Goal: Task Accomplishment & Management: Use online tool/utility

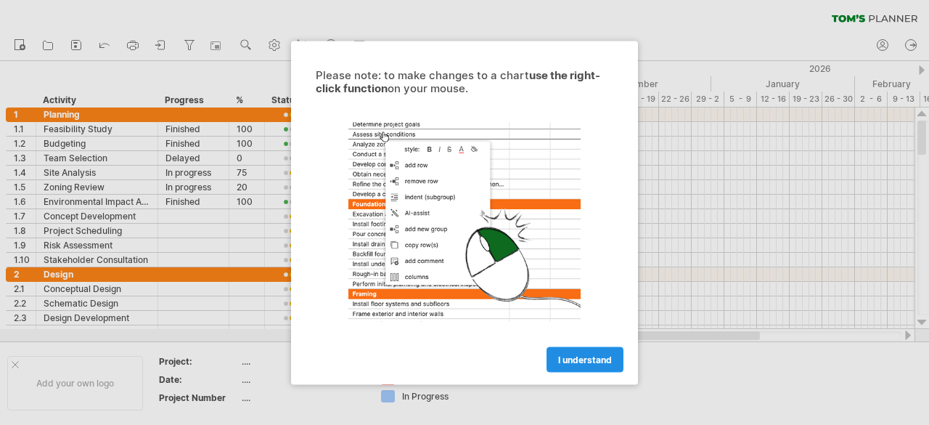
click at [598, 349] on link "I understand" at bounding box center [585, 358] width 77 height 25
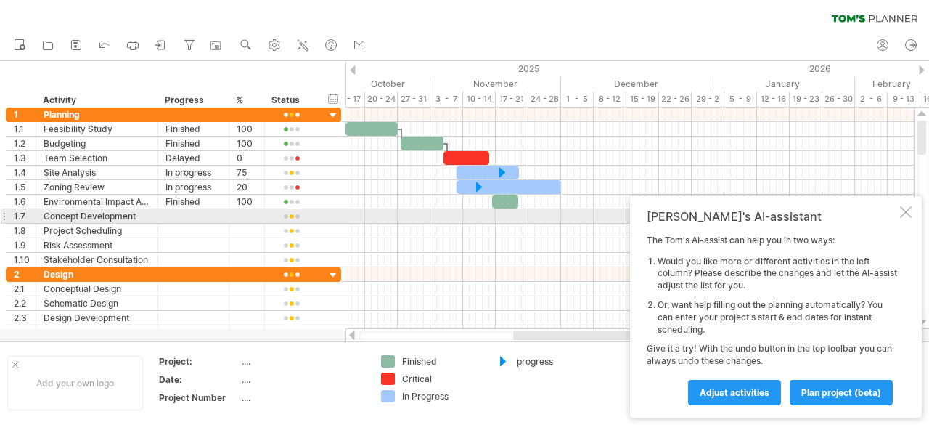
click at [908, 214] on div at bounding box center [906, 212] width 12 height 12
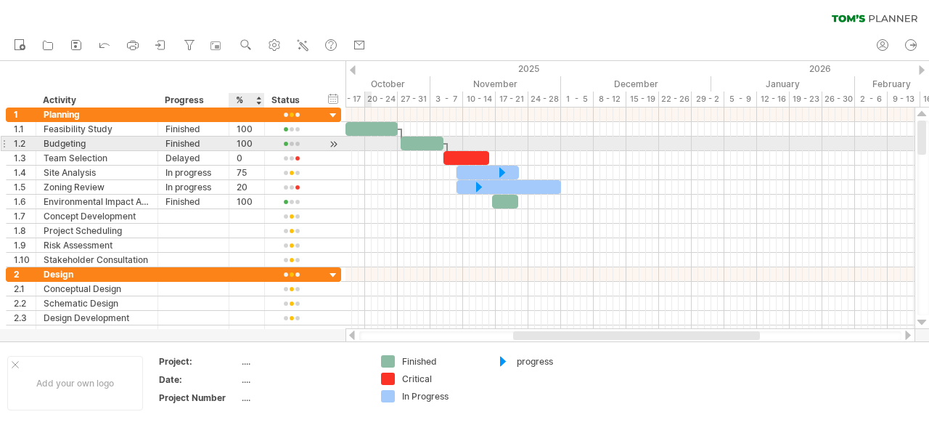
click at [269, 149] on div at bounding box center [292, 143] width 54 height 14
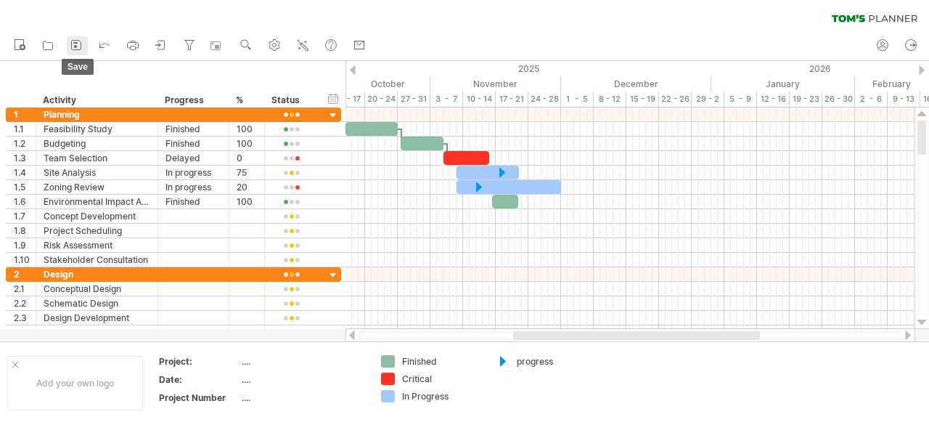
click at [72, 43] on icon at bounding box center [76, 45] width 9 height 9
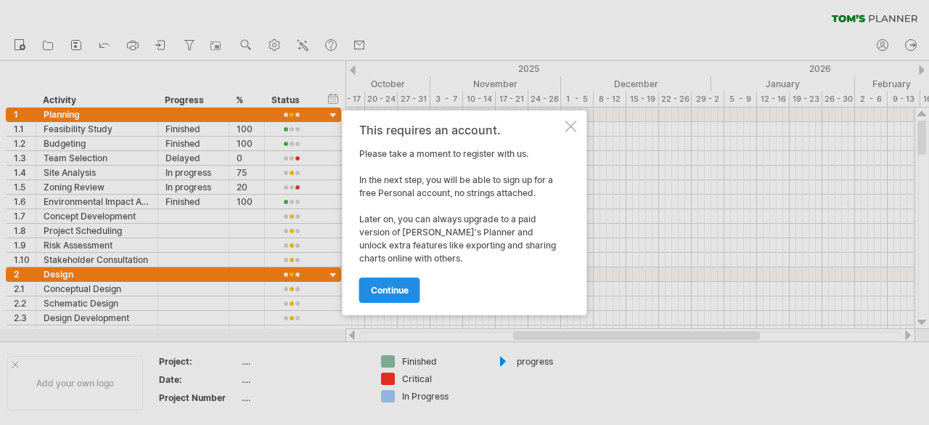
click at [398, 284] on link "continue" at bounding box center [389, 289] width 61 height 25
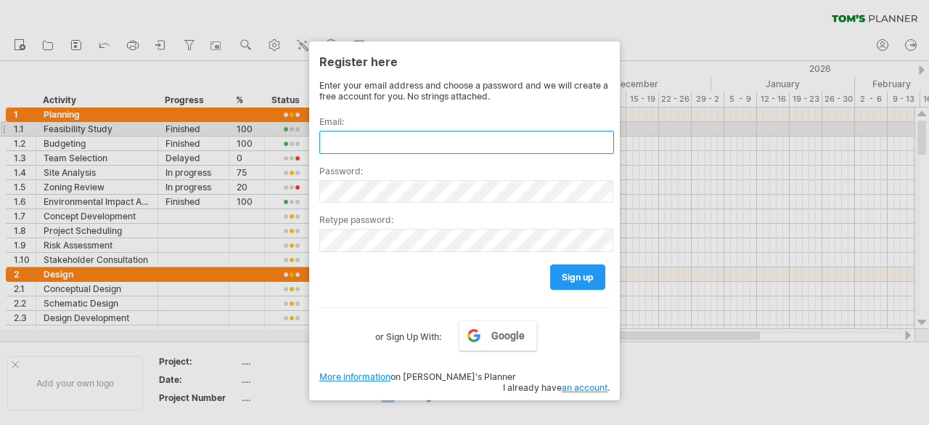
click at [418, 131] on input "text" at bounding box center [466, 142] width 295 height 23
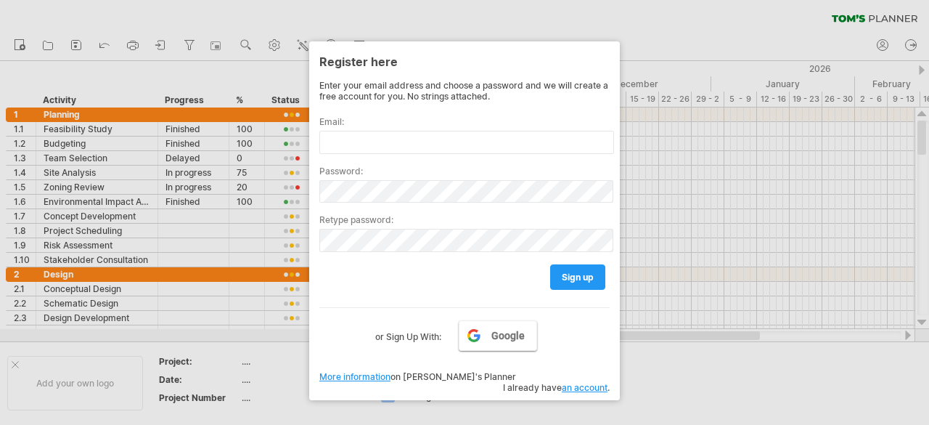
click at [499, 330] on span "Google" at bounding box center [507, 336] width 33 height 12
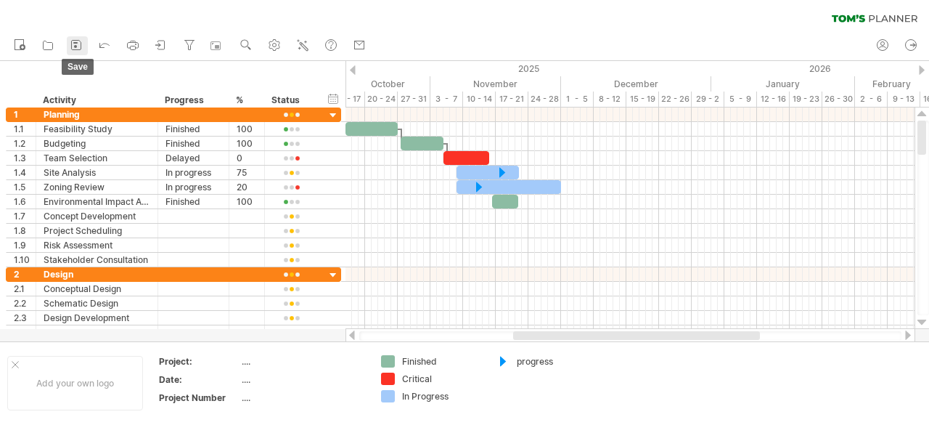
click at [73, 37] on link "save" at bounding box center [77, 45] width 21 height 19
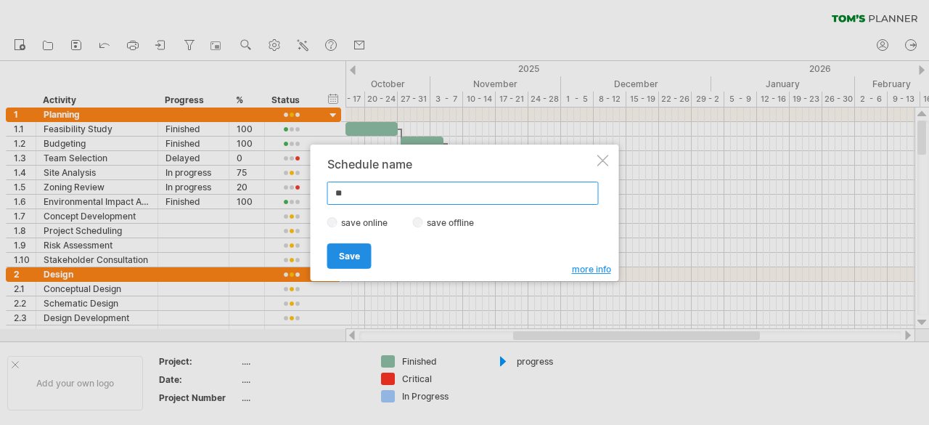
type input "**"
click at [346, 250] on span "Save" at bounding box center [349, 255] width 21 height 11
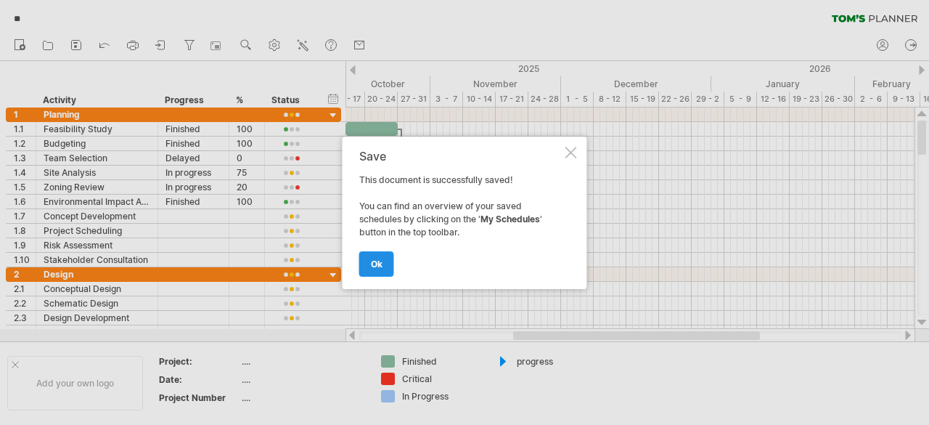
click at [376, 261] on span "ok" at bounding box center [377, 263] width 12 height 11
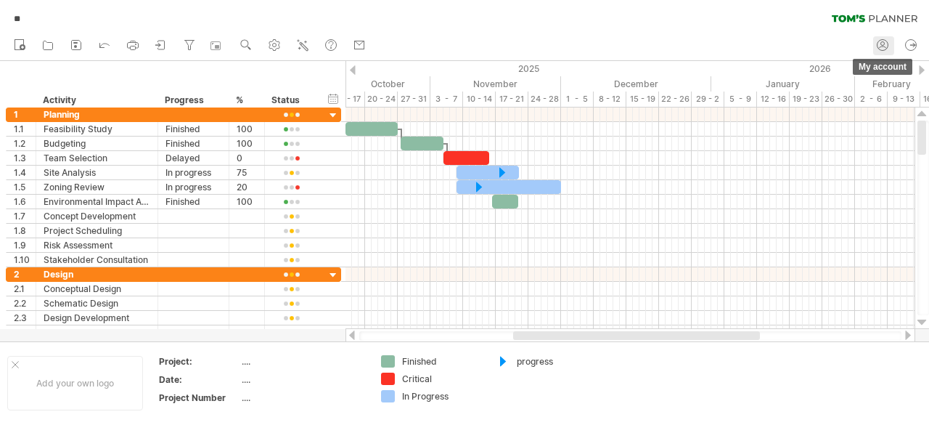
click at [880, 47] on icon at bounding box center [882, 45] width 15 height 15
type input "**********"
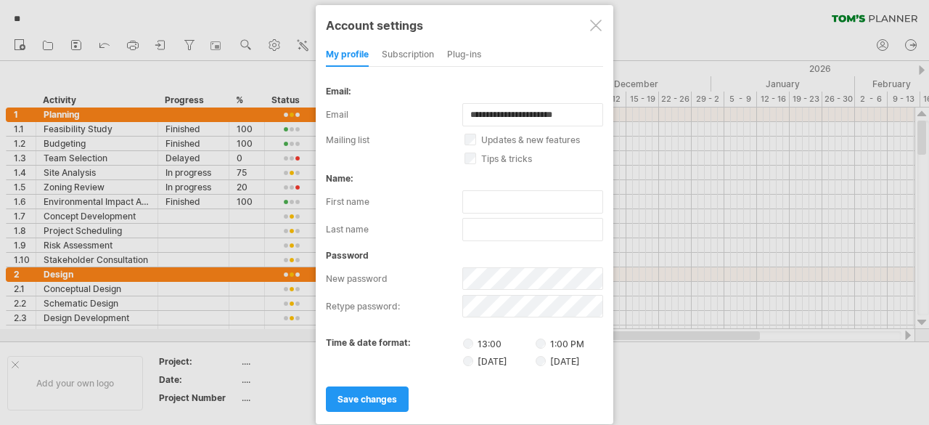
click at [594, 27] on div at bounding box center [596, 26] width 12 height 12
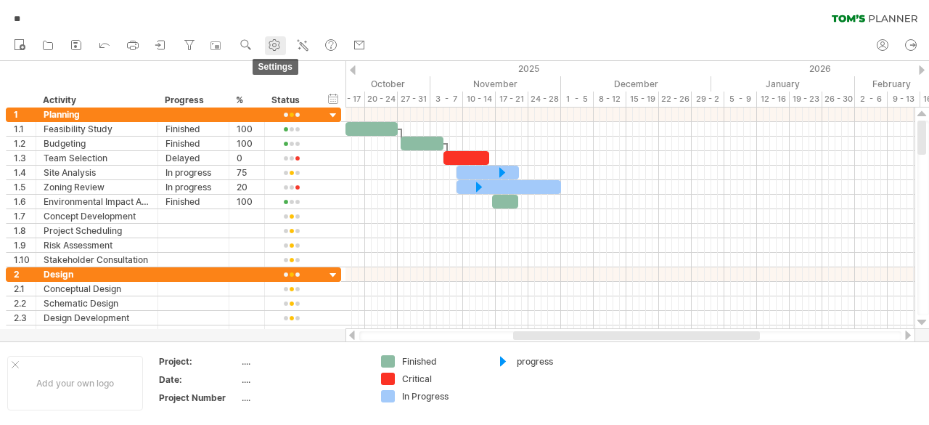
click at [271, 47] on use at bounding box center [274, 45] width 15 height 15
select select "*"
select select "**"
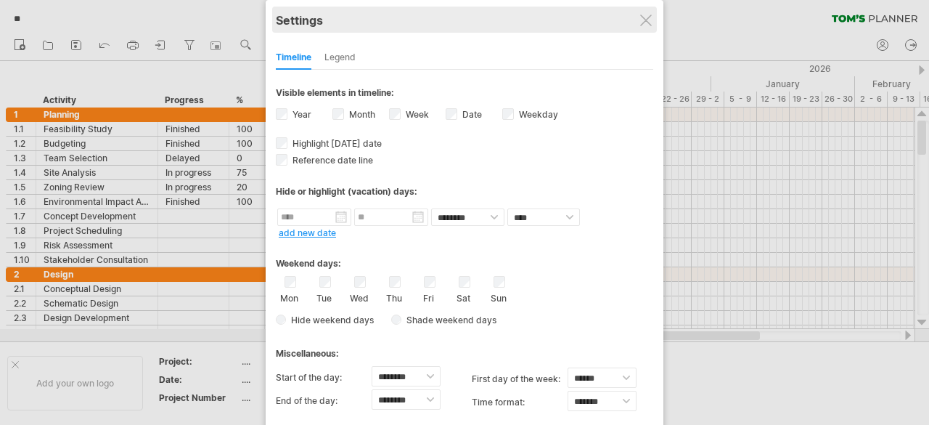
click at [637, 23] on div "Settings" at bounding box center [464, 20] width 377 height 26
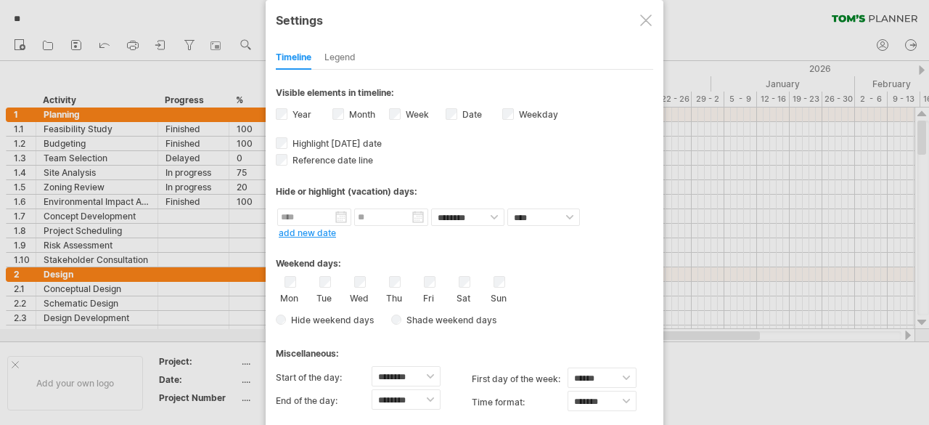
click at [646, 20] on div at bounding box center [646, 21] width 12 height 12
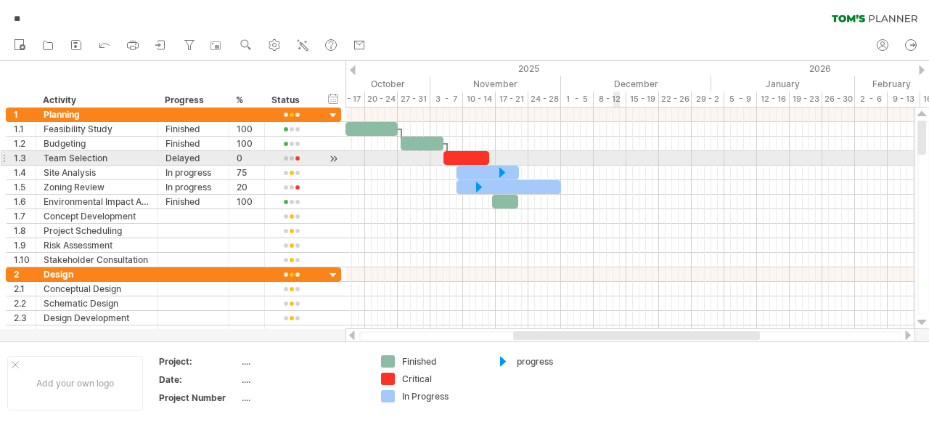
click at [616, 152] on div at bounding box center [630, 158] width 569 height 15
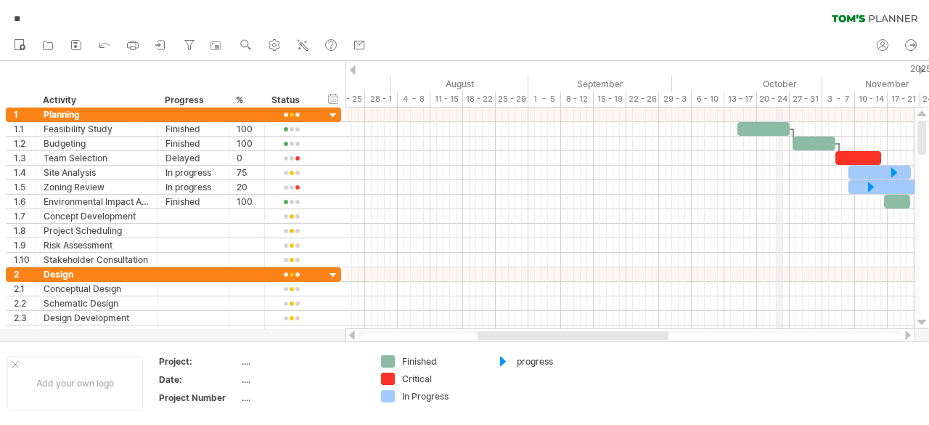
drag, startPoint x: 398, startPoint y: 80, endPoint x: 822, endPoint y: 89, distance: 424.0
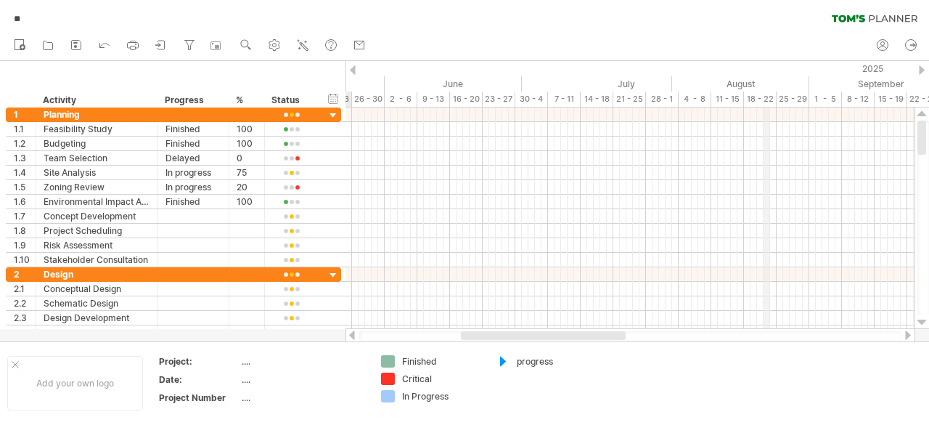
drag, startPoint x: 535, startPoint y: 82, endPoint x: 643, endPoint y: 78, distance: 108.2
drag, startPoint x: 560, startPoint y: 78, endPoint x: 753, endPoint y: 75, distance: 193.1
drag, startPoint x: 427, startPoint y: 85, endPoint x: 704, endPoint y: 84, distance: 277.3
click at [522, 84] on div "April" at bounding box center [450, 83] width 144 height 15
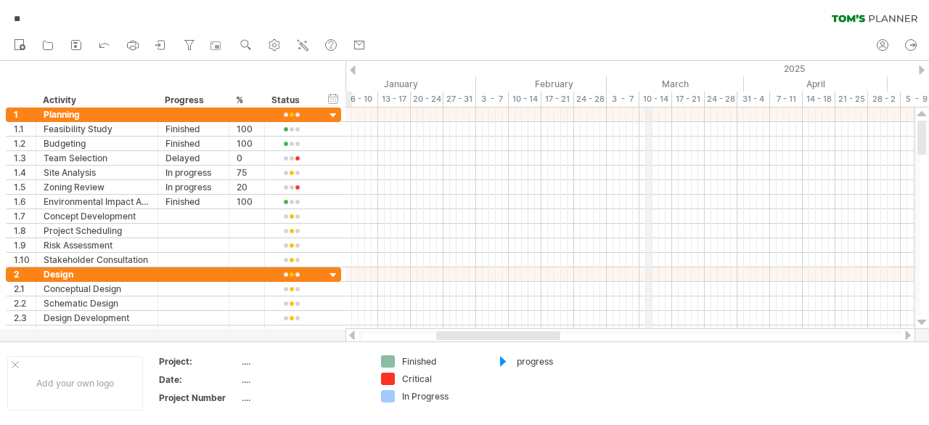
drag, startPoint x: 600, startPoint y: 90, endPoint x: 653, endPoint y: 87, distance: 53.1
drag, startPoint x: 575, startPoint y: 96, endPoint x: 595, endPoint y: 91, distance: 20.2
click at [646, 97] on div "20 - 24" at bounding box center [636, 98] width 33 height 15
drag, startPoint x: 501, startPoint y: 82, endPoint x: 692, endPoint y: 93, distance: 191.2
drag, startPoint x: 513, startPoint y: 75, endPoint x: 631, endPoint y: 162, distance: 146.5
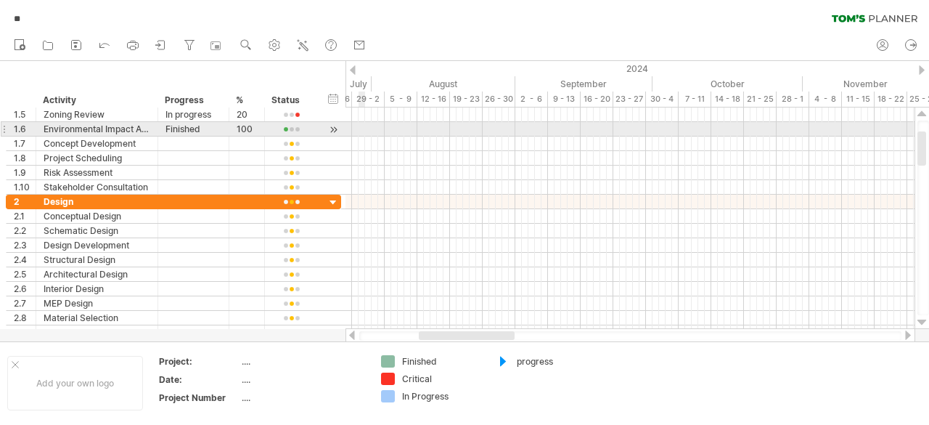
click at [363, 125] on div at bounding box center [630, 129] width 569 height 15
click at [366, 122] on div at bounding box center [630, 129] width 569 height 15
click at [389, 126] on div at bounding box center [630, 129] width 569 height 15
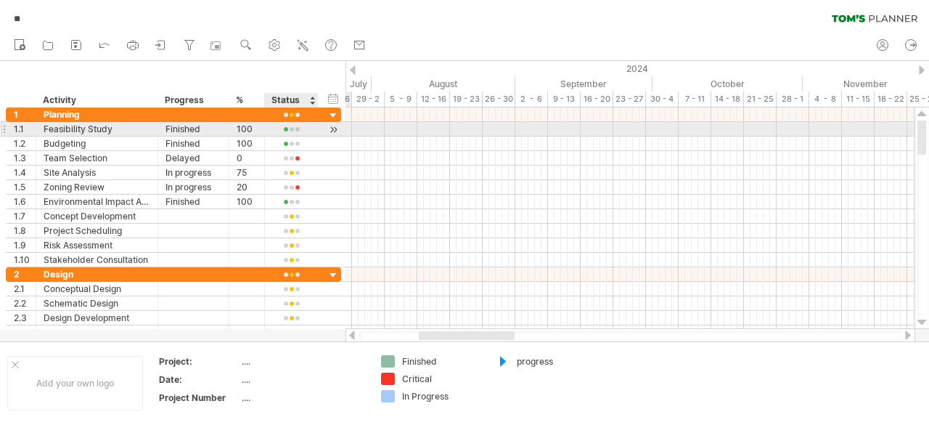
click at [287, 128] on div at bounding box center [291, 129] width 38 height 11
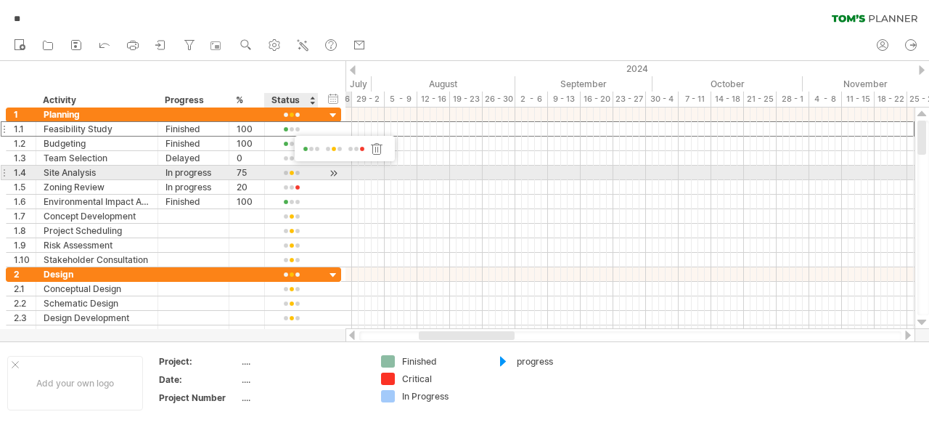
click at [292, 171] on div at bounding box center [291, 173] width 38 height 11
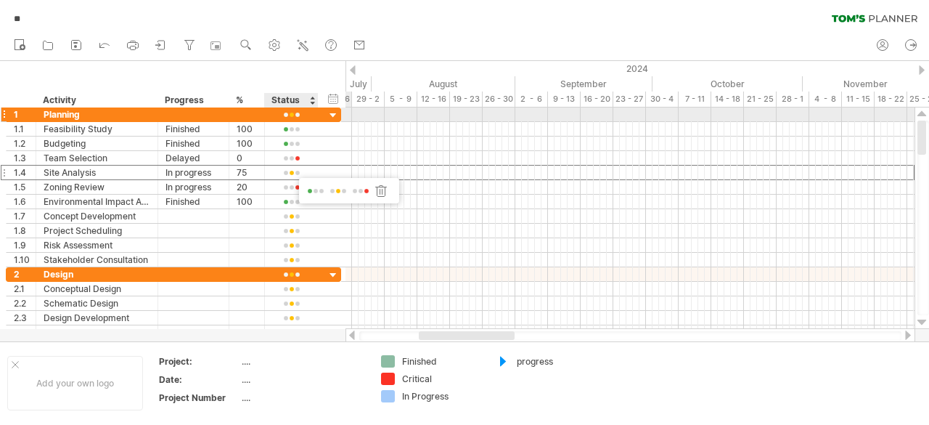
click at [203, 121] on div "**********" at bounding box center [173, 187] width 335 height 160
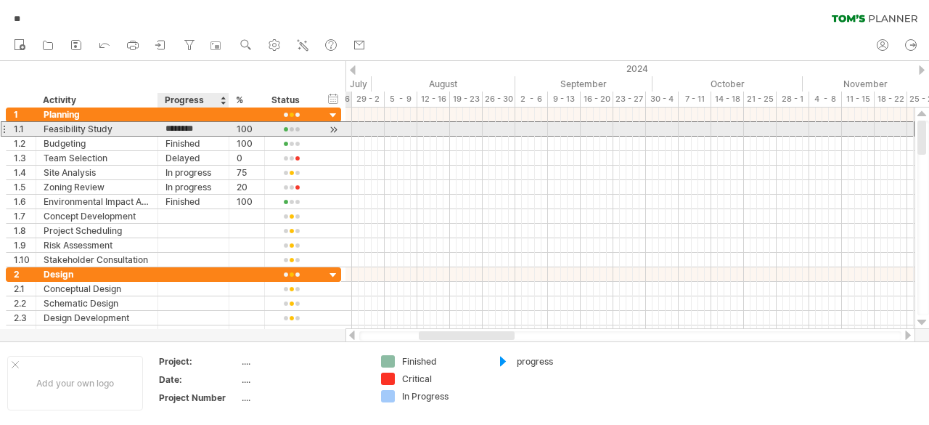
click at [205, 128] on input "********" at bounding box center [194, 129] width 56 height 14
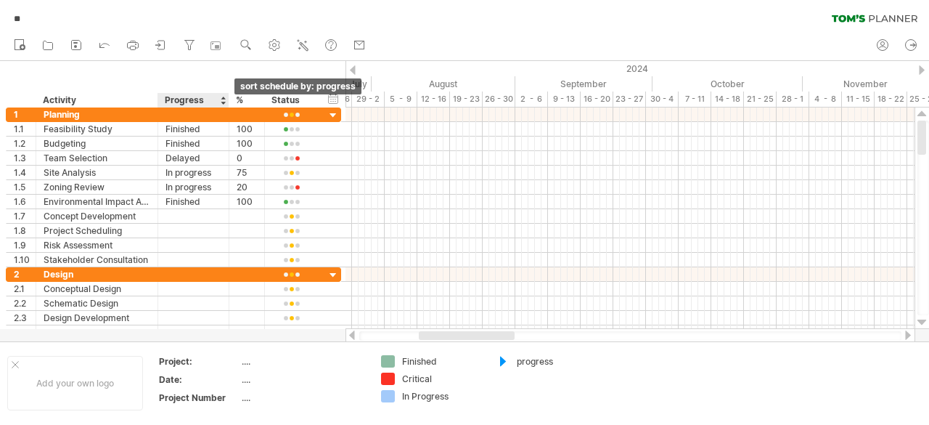
click at [222, 98] on div at bounding box center [223, 100] width 6 height 15
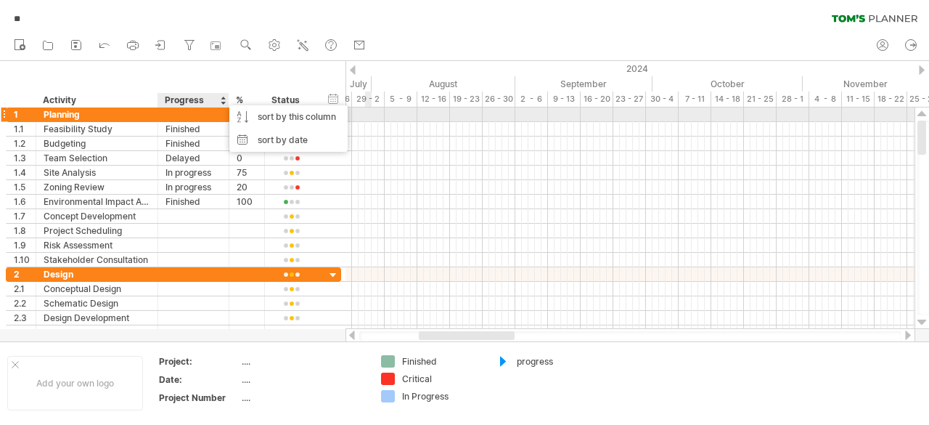
click at [367, 111] on div at bounding box center [630, 114] width 569 height 15
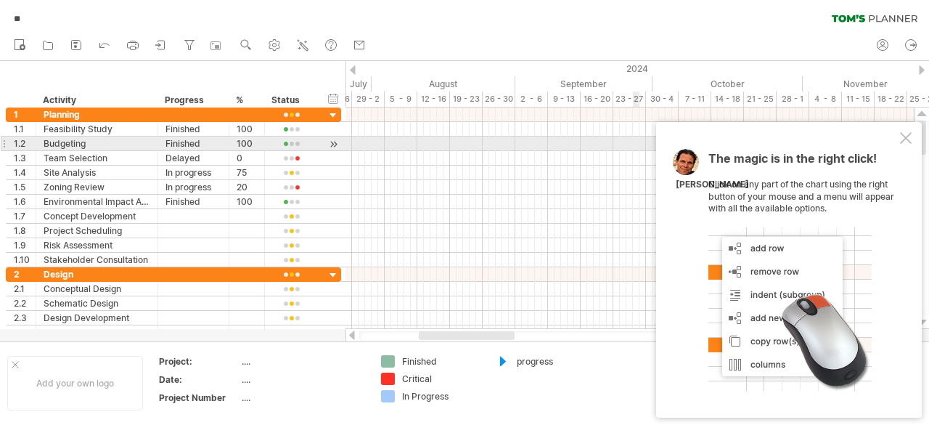
click at [907, 138] on div at bounding box center [906, 138] width 12 height 12
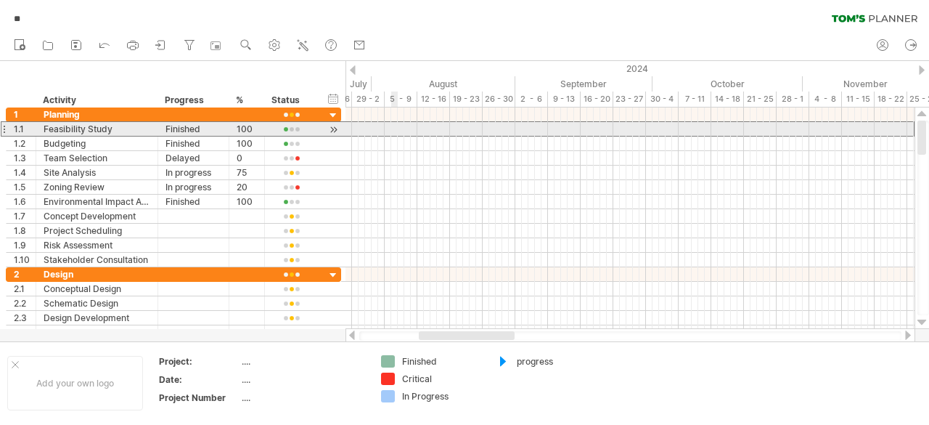
drag, startPoint x: 295, startPoint y: 130, endPoint x: 396, endPoint y: 128, distance: 100.9
click at [396, 128] on div "Trying to reach [DOMAIN_NAME] Connected again... 0% ** clear filter" at bounding box center [464, 212] width 929 height 425
click at [363, 131] on div at bounding box center [630, 129] width 569 height 15
click at [314, 126] on div at bounding box center [316, 129] width 7 height 15
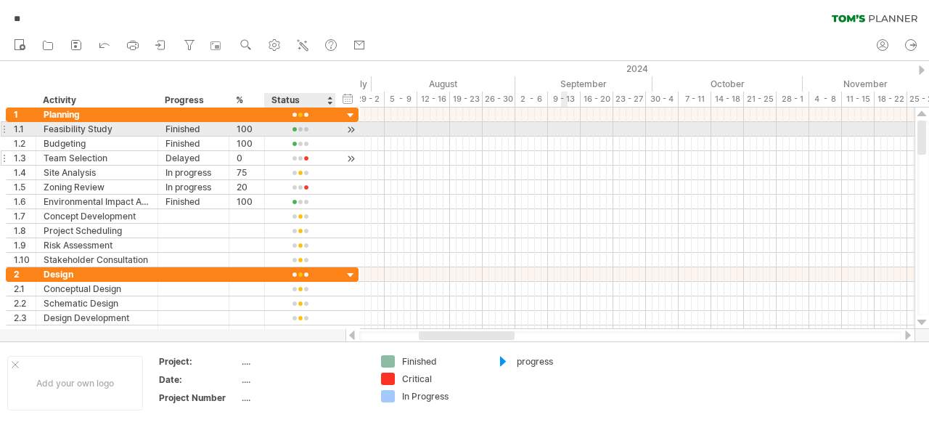
drag, startPoint x: 316, startPoint y: 126, endPoint x: 333, endPoint y: 156, distance: 35.1
click at [333, 156] on div "**********" at bounding box center [182, 187] width 353 height 160
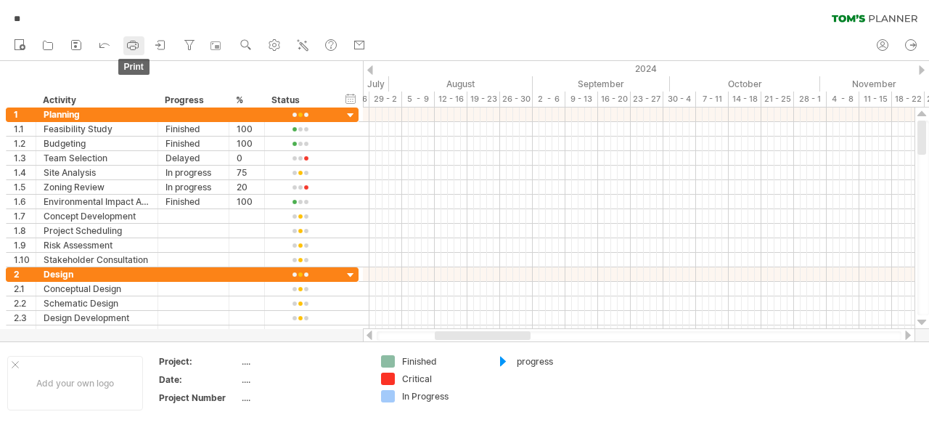
click at [134, 44] on icon at bounding box center [133, 45] width 15 height 15
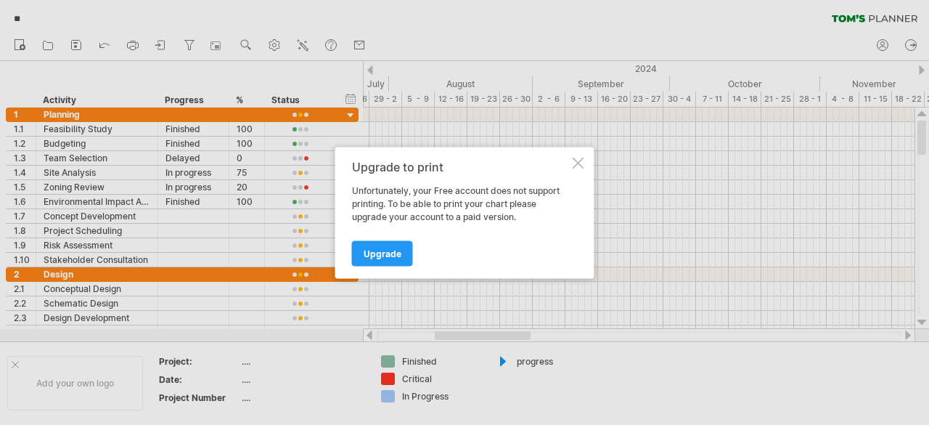
click at [564, 165] on div "Upgrade to print" at bounding box center [461, 166] width 218 height 13
click at [566, 160] on div "Upgrade to print" at bounding box center [461, 166] width 218 height 13
click at [576, 161] on div at bounding box center [579, 163] width 12 height 12
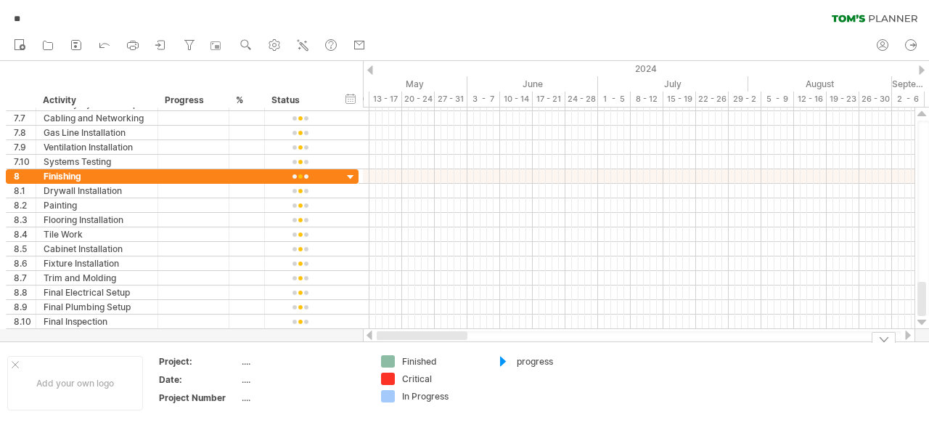
drag, startPoint x: 501, startPoint y: 338, endPoint x: 780, endPoint y: 290, distance: 282.8
click at [780, 290] on div "Trying to reach [DOMAIN_NAME] Connected again... 0% ** clear filter" at bounding box center [464, 212] width 929 height 425
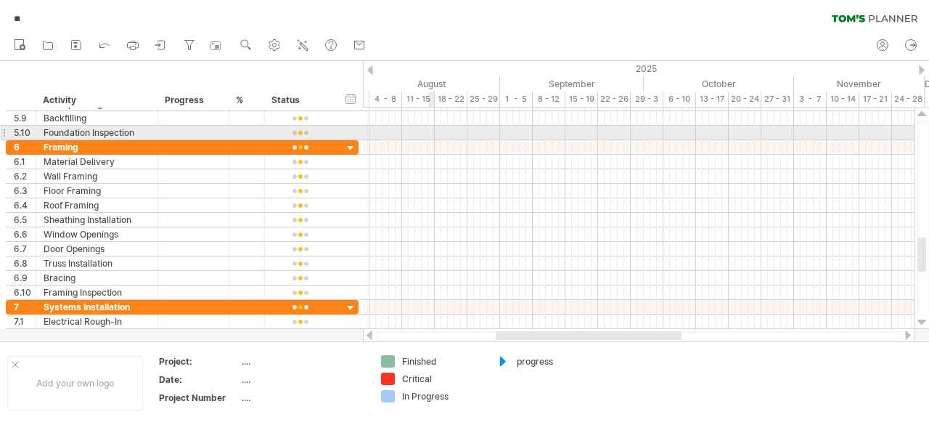
click at [434, 130] on div at bounding box center [639, 133] width 552 height 15
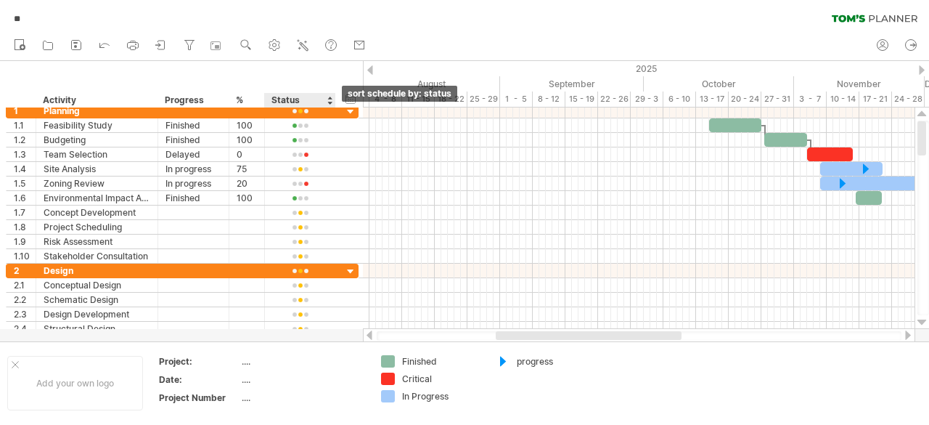
click at [329, 105] on div at bounding box center [330, 100] width 6 height 15
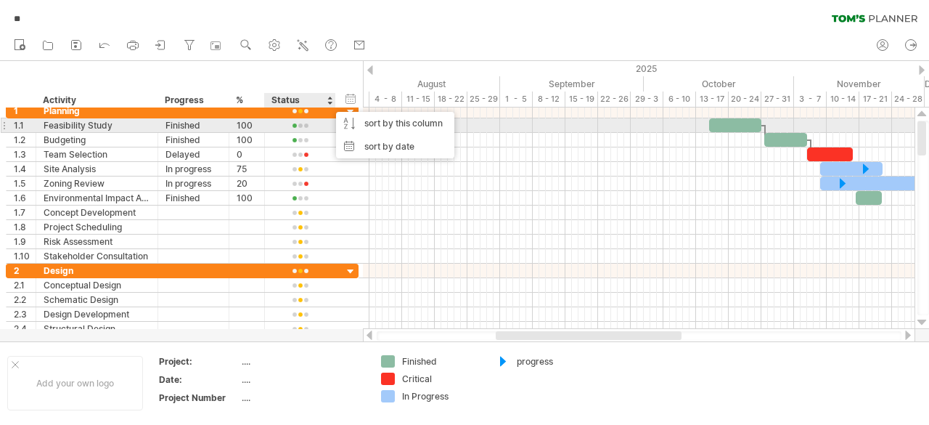
click at [306, 123] on div at bounding box center [300, 126] width 56 height 11
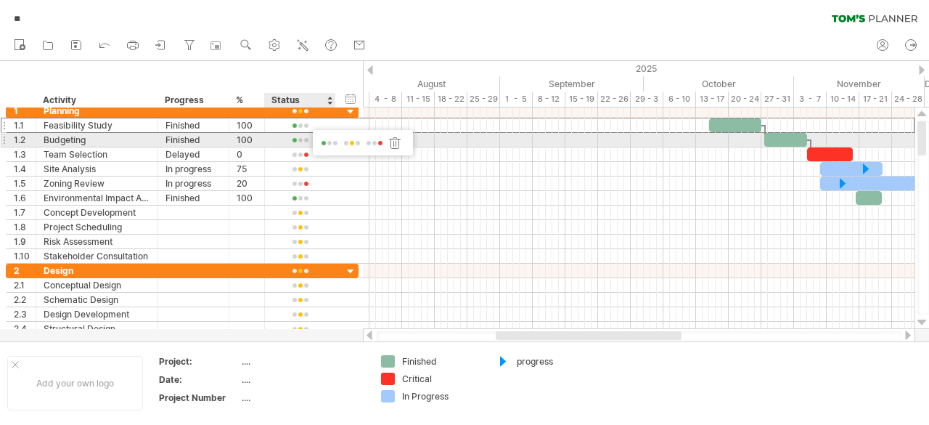
click at [326, 142] on span at bounding box center [329, 143] width 20 height 11
drag, startPoint x: 354, startPoint y: 141, endPoint x: 420, endPoint y: 139, distance: 65.3
click at [420, 139] on div "Trying to reach [DOMAIN_NAME] Connected again... 0% autosave... ** clear filter…" at bounding box center [464, 212] width 929 height 425
click at [420, 139] on div at bounding box center [639, 140] width 552 height 15
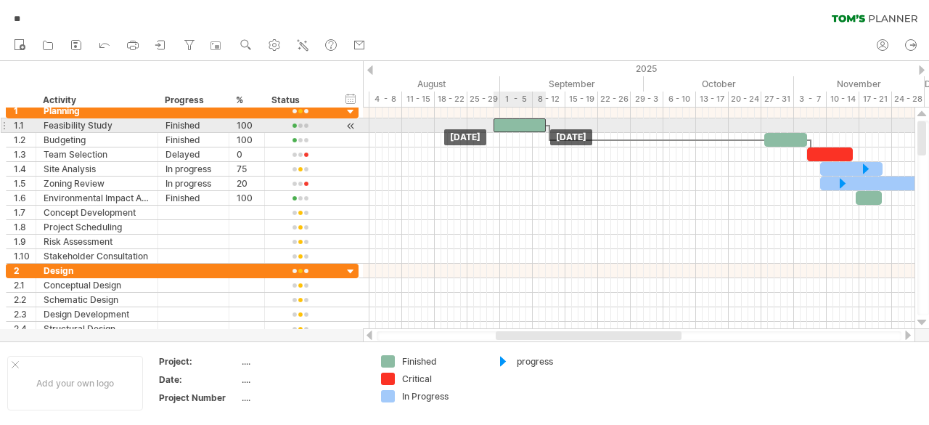
drag, startPoint x: 745, startPoint y: 124, endPoint x: 528, endPoint y: 128, distance: 216.4
click at [528, 128] on div at bounding box center [520, 125] width 52 height 14
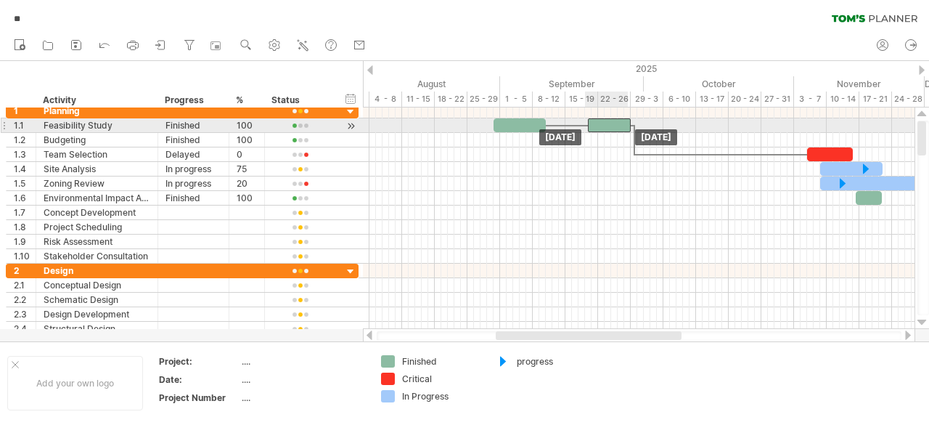
drag, startPoint x: 786, startPoint y: 136, endPoint x: 610, endPoint y: 118, distance: 177.3
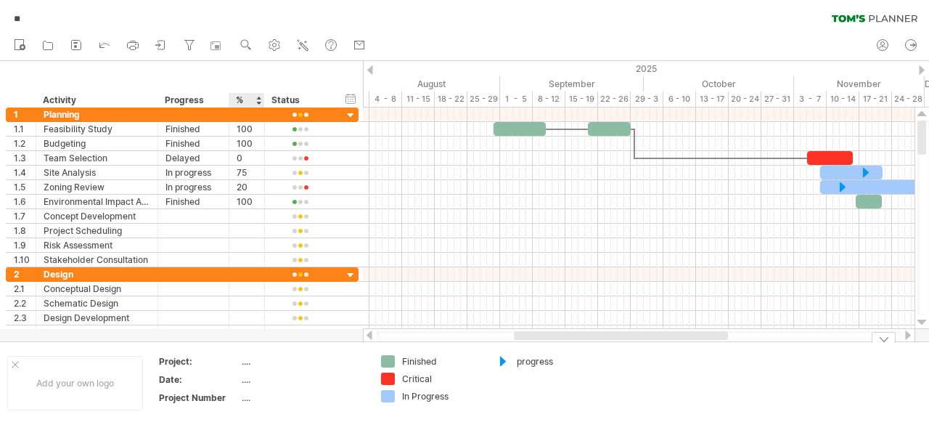
click at [262, 369] on td "...." at bounding box center [303, 363] width 123 height 17
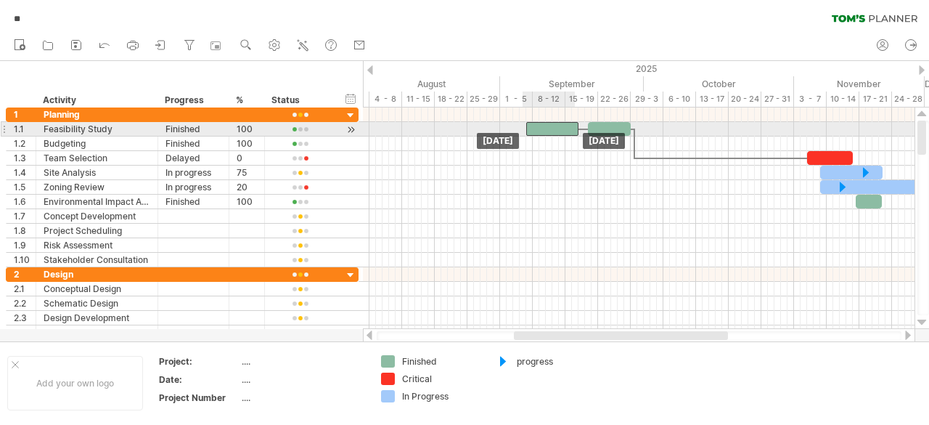
drag, startPoint x: 531, startPoint y: 128, endPoint x: 562, endPoint y: 130, distance: 31.2
click at [562, 130] on div at bounding box center [552, 129] width 52 height 14
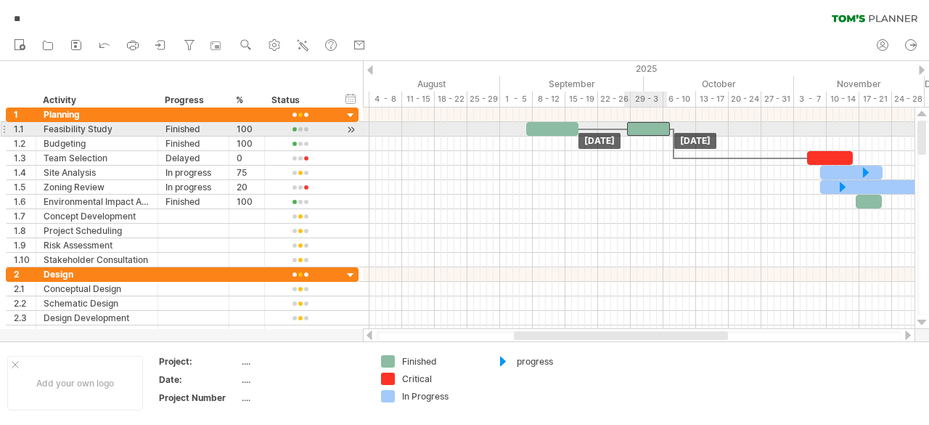
drag, startPoint x: 603, startPoint y: 130, endPoint x: 641, endPoint y: 128, distance: 37.8
click at [641, 128] on div at bounding box center [648, 129] width 43 height 14
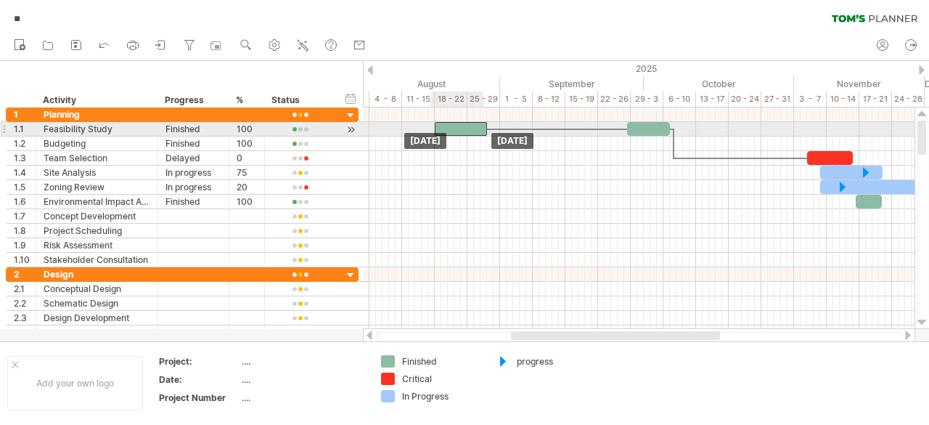
drag, startPoint x: 566, startPoint y: 127, endPoint x: 458, endPoint y: 141, distance: 109.0
click at [473, 128] on div at bounding box center [461, 129] width 52 height 14
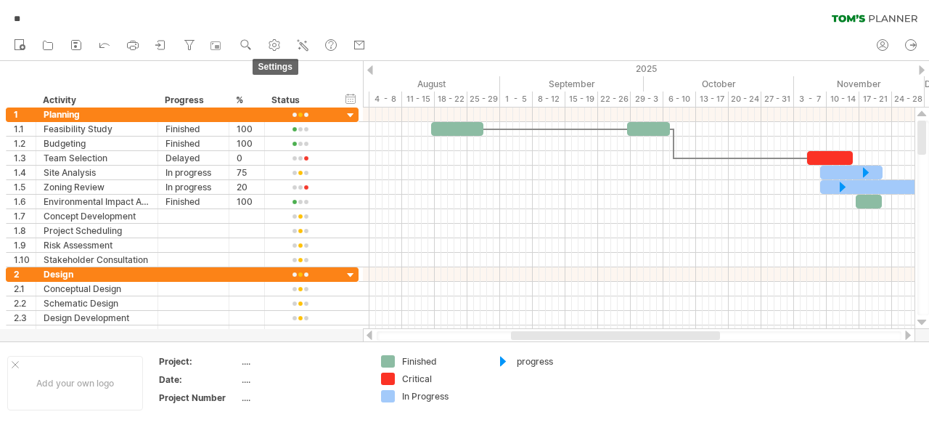
click at [281, 41] on use at bounding box center [274, 45] width 15 height 15
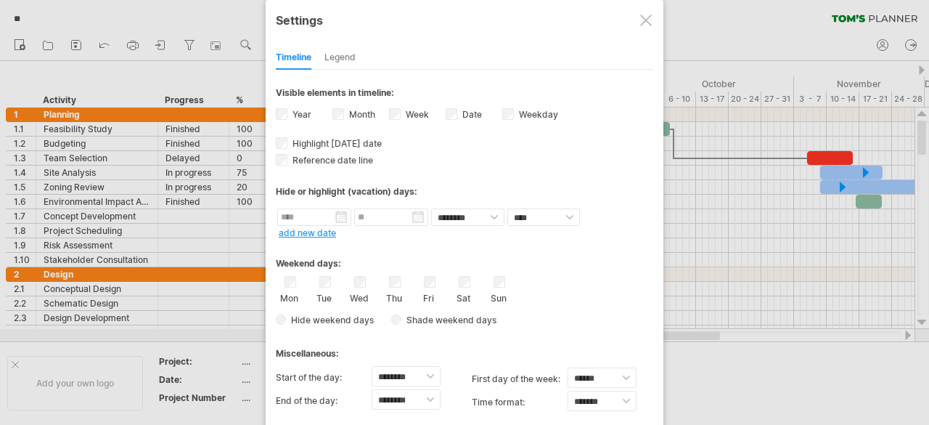
click at [279, 40] on div "Timeline Legend" at bounding box center [464, 53] width 377 height 31
click at [645, 21] on div at bounding box center [646, 21] width 12 height 12
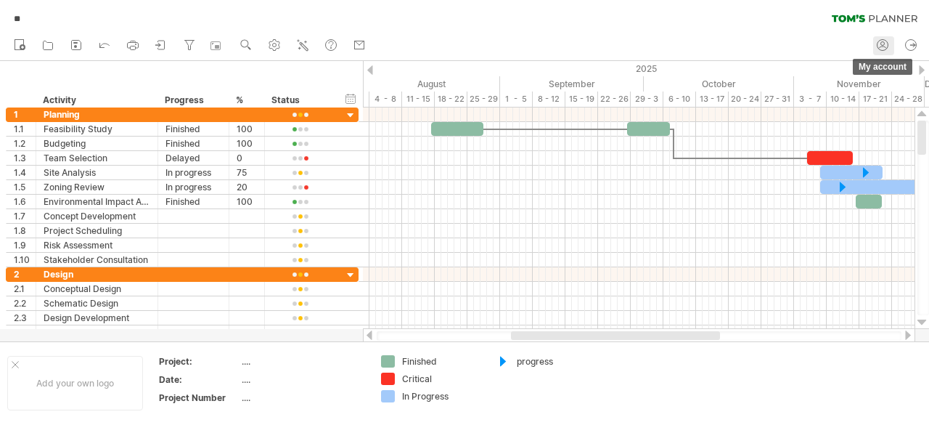
click at [874, 41] on link "my account" at bounding box center [883, 45] width 21 height 19
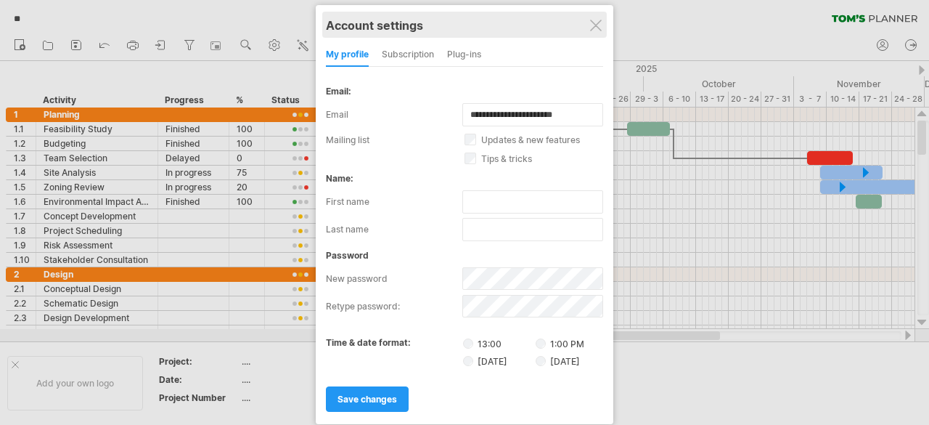
click at [603, 20] on div "Account settings" at bounding box center [464, 25] width 277 height 26
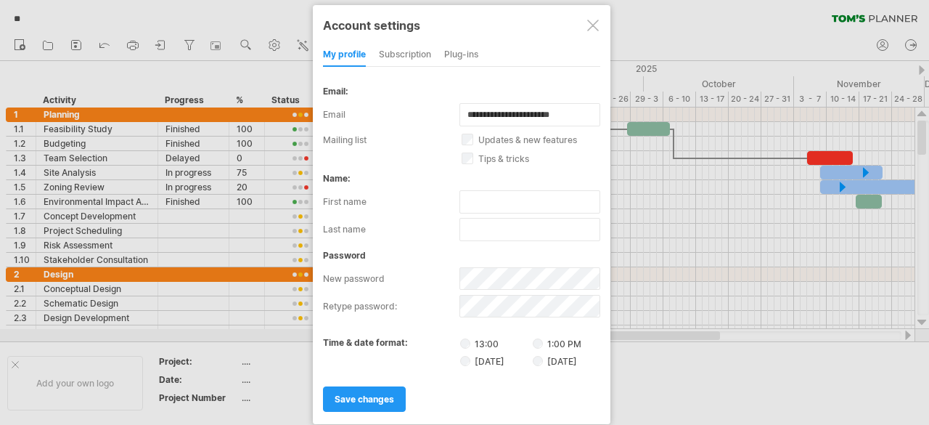
click at [596, 27] on div at bounding box center [593, 26] width 12 height 12
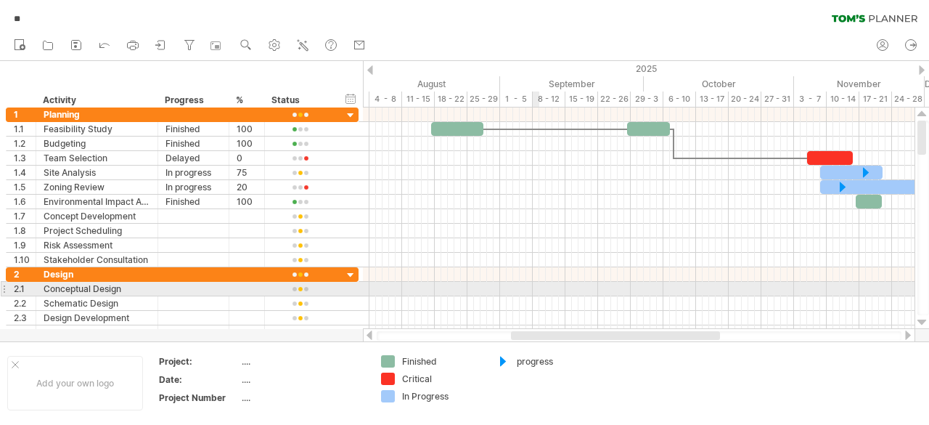
drag, startPoint x: 81, startPoint y: 60, endPoint x: 534, endPoint y: 282, distance: 504.8
click at [535, 284] on div "Trying to reach [DOMAIN_NAME] Connected again... 0% ** clear filter" at bounding box center [464, 212] width 929 height 425
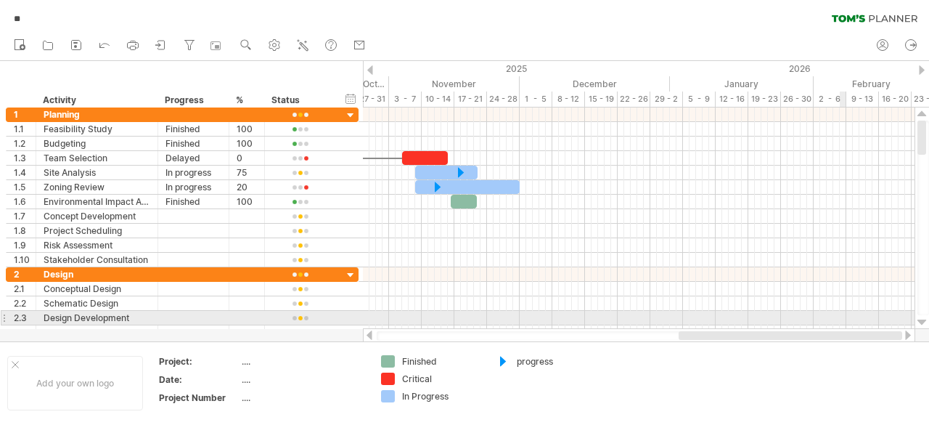
drag, startPoint x: 573, startPoint y: 338, endPoint x: 846, endPoint y: 322, distance: 272.7
click at [846, 322] on div "Trying to reach [DOMAIN_NAME] Connected again... 0% autosave... ** clear filter…" at bounding box center [464, 212] width 929 height 425
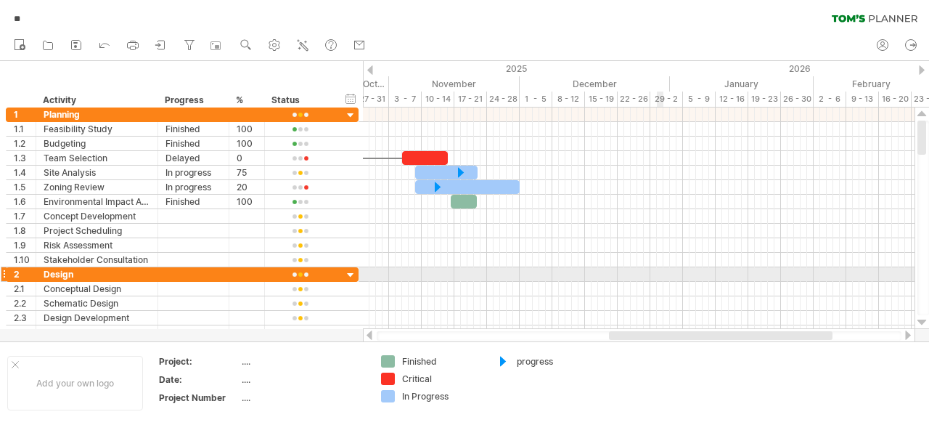
click at [650, 274] on div at bounding box center [639, 274] width 552 height 15
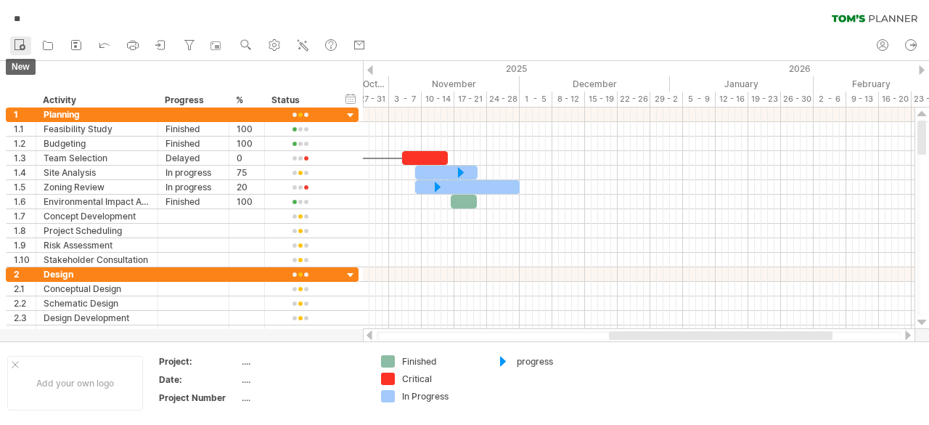
click at [10, 38] on link "new" at bounding box center [20, 45] width 21 height 19
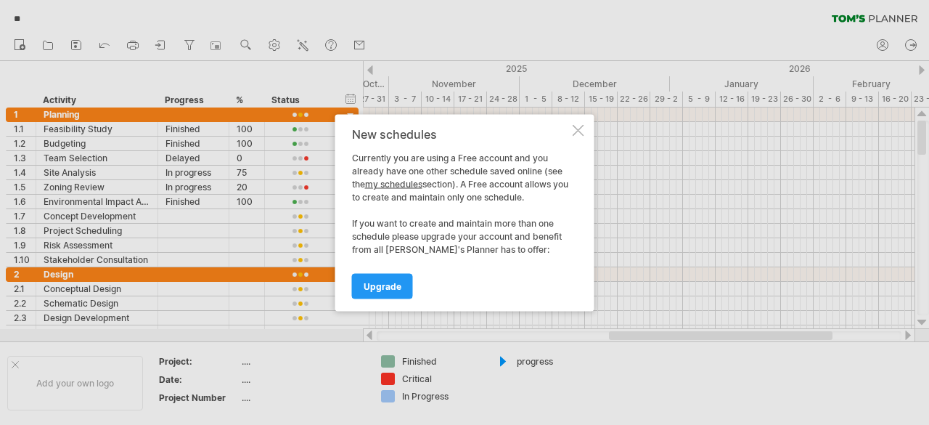
click at [576, 130] on div at bounding box center [579, 130] width 12 height 12
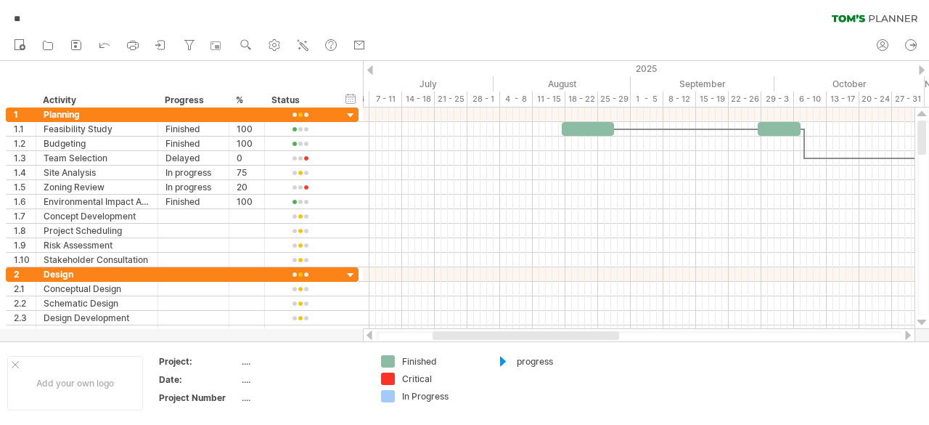
drag, startPoint x: 644, startPoint y: 336, endPoint x: 466, endPoint y: 332, distance: 177.9
click at [466, 332] on div at bounding box center [526, 335] width 187 height 9
click at [505, 362] on div at bounding box center [503, 362] width 15 height 14
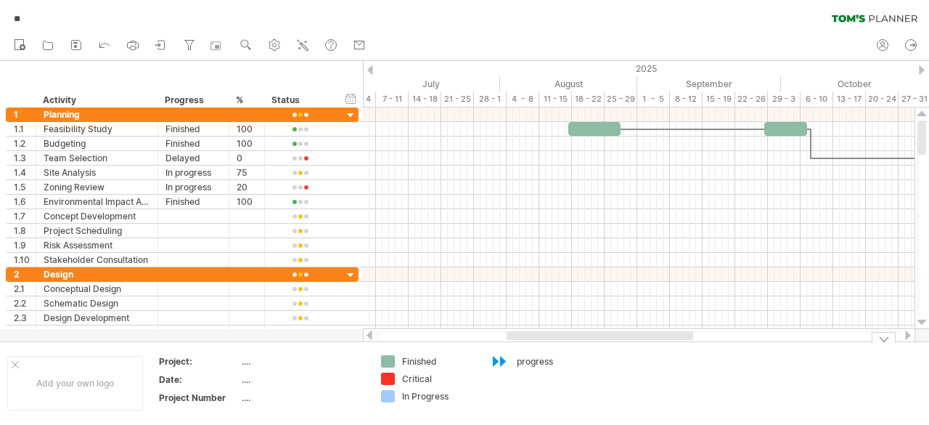
click at [505, 362] on div at bounding box center [503, 362] width 15 height 14
click at [385, 359] on div "Trying to reach [DOMAIN_NAME] Connected again... 0% ** clear filter" at bounding box center [464, 212] width 929 height 425
click at [394, 381] on div at bounding box center [388, 378] width 14 height 12
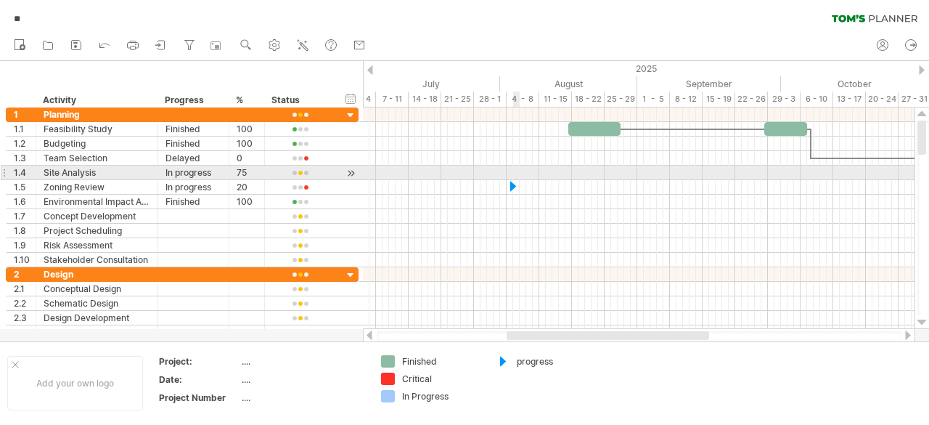
drag, startPoint x: 507, startPoint y: 361, endPoint x: 514, endPoint y: 179, distance: 181.6
click at [514, 179] on div "Trying to reach [DOMAIN_NAME] Connected again... 0% ** clear filter" at bounding box center [464, 212] width 929 height 425
click at [514, 180] on div at bounding box center [513, 187] width 15 height 14
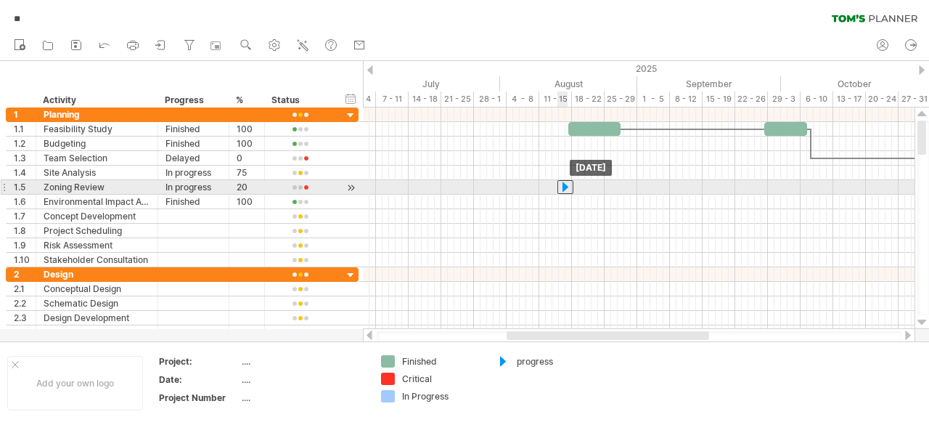
drag, startPoint x: 512, startPoint y: 183, endPoint x: 563, endPoint y: 184, distance: 51.6
click at [563, 184] on div at bounding box center [566, 187] width 16 height 14
drag, startPoint x: 563, startPoint y: 187, endPoint x: 581, endPoint y: 189, distance: 17.5
click at [581, 189] on div at bounding box center [581, 187] width 16 height 14
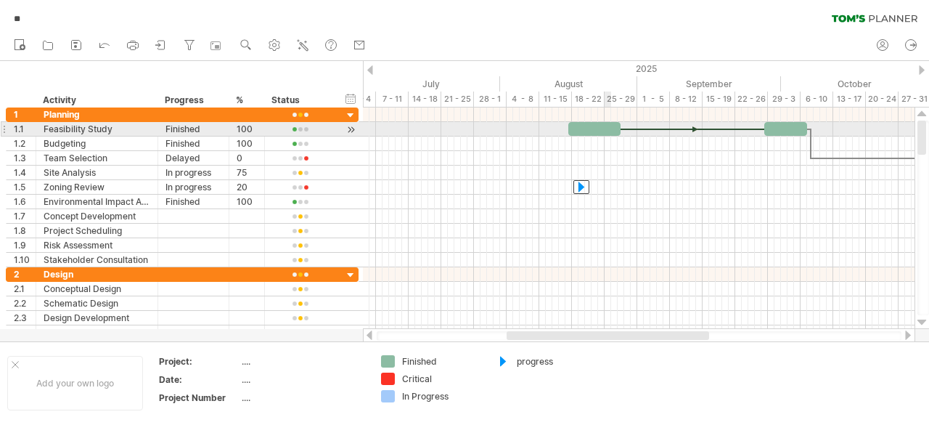
click at [611, 131] on div at bounding box center [594, 129] width 52 height 14
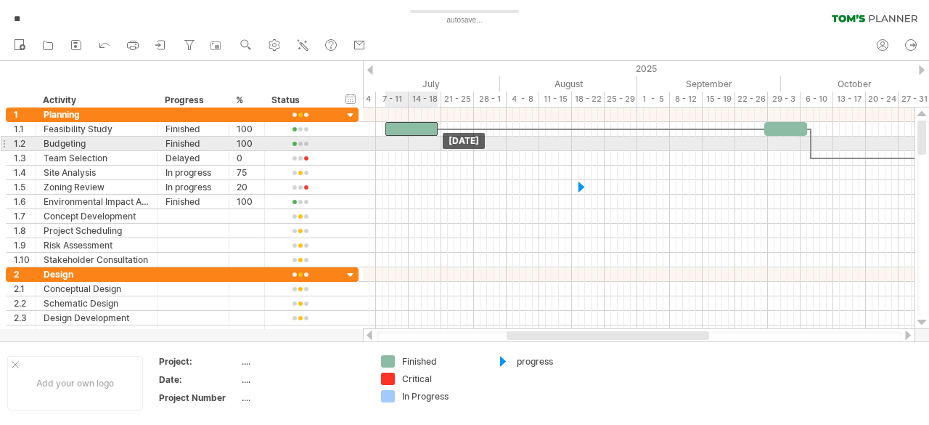
drag, startPoint x: 611, startPoint y: 131, endPoint x: 427, endPoint y: 137, distance: 183.8
click at [427, 137] on div "[DATE] [DATE]" at bounding box center [639, 217] width 552 height 221
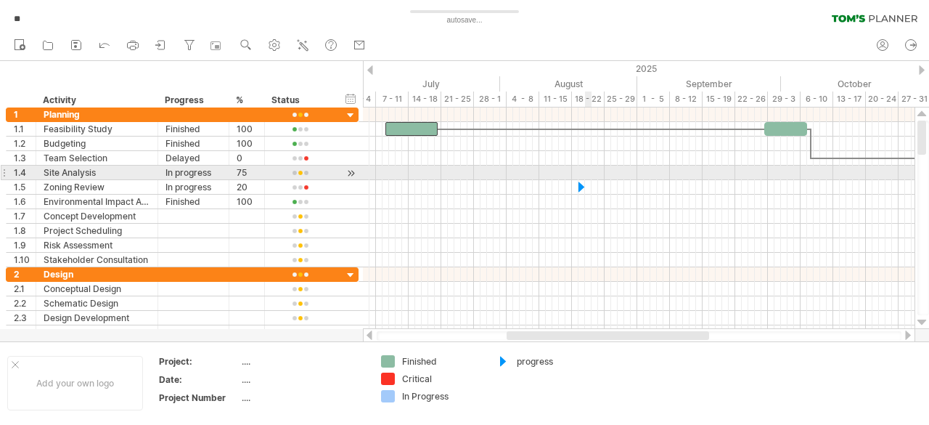
click at [587, 168] on div at bounding box center [639, 173] width 552 height 15
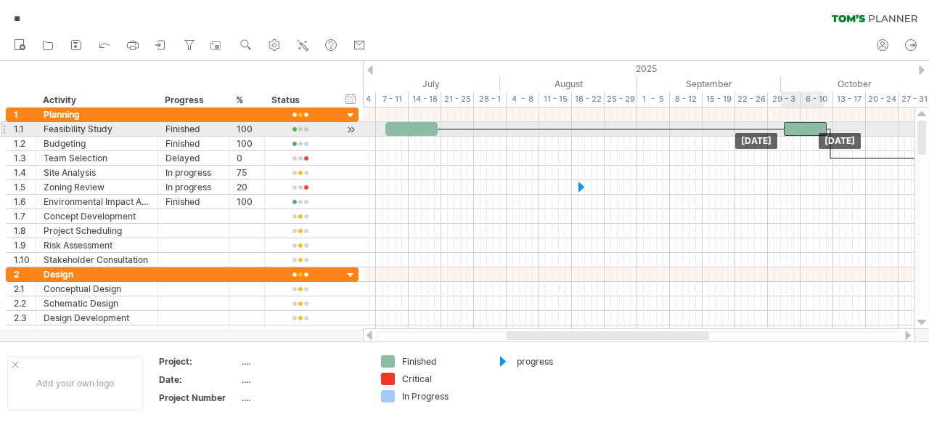
drag, startPoint x: 784, startPoint y: 126, endPoint x: 804, endPoint y: 126, distance: 20.3
click at [804, 126] on div at bounding box center [805, 129] width 43 height 14
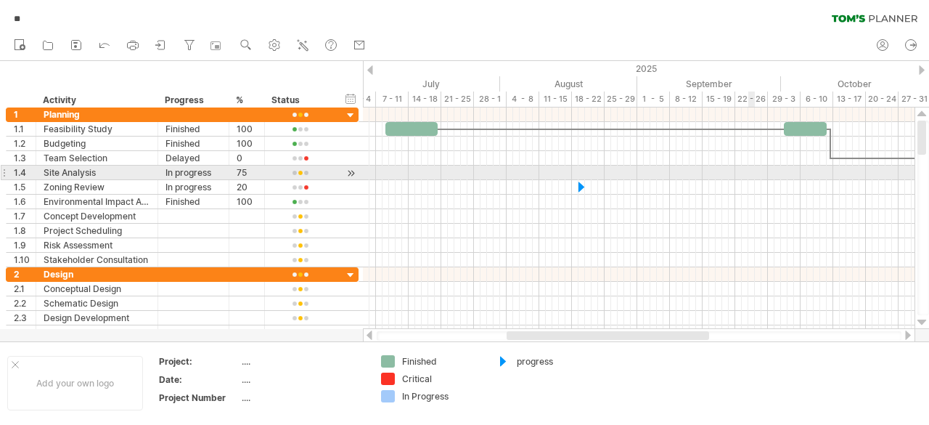
click at [754, 180] on div at bounding box center [639, 187] width 552 height 15
